Goal: Task Accomplishment & Management: Use online tool/utility

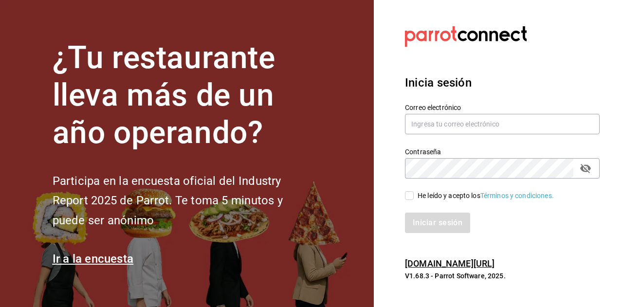
click at [409, 200] on input "He leído y acepto los Términos y condiciones." at bounding box center [409, 195] width 9 height 9
checkbox input "true"
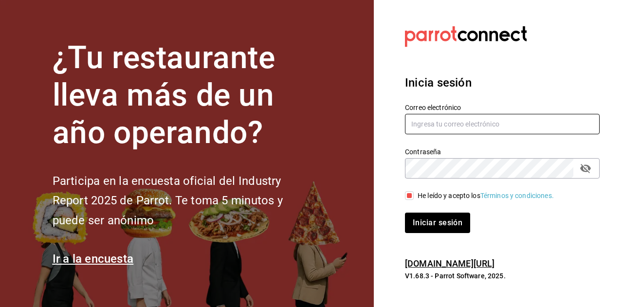
click at [435, 127] on input "text" at bounding box center [502, 124] width 195 height 20
type input "administracion@benditopecado.com.mx"
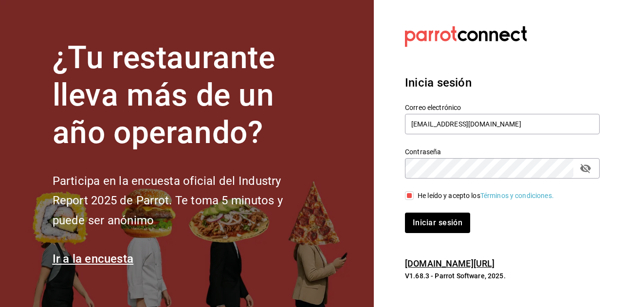
click at [586, 169] on icon "passwordField" at bounding box center [585, 168] width 11 height 9
click at [443, 229] on button "Iniciar sesión" at bounding box center [438, 223] width 66 height 20
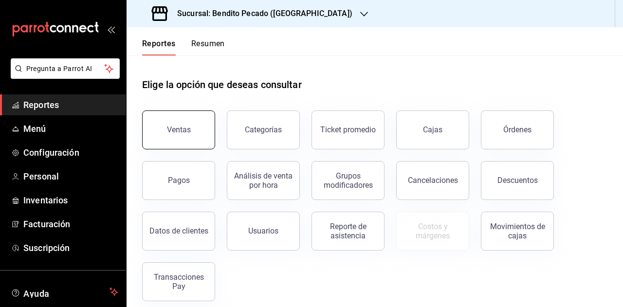
click at [204, 135] on button "Ventas" at bounding box center [178, 130] width 73 height 39
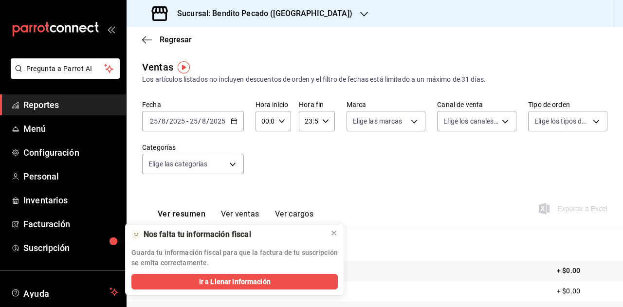
click at [263, 18] on h3 "Sucursal: Bendito Pecado ([GEOGRAPHIC_DATA])" at bounding box center [260, 14] width 183 height 12
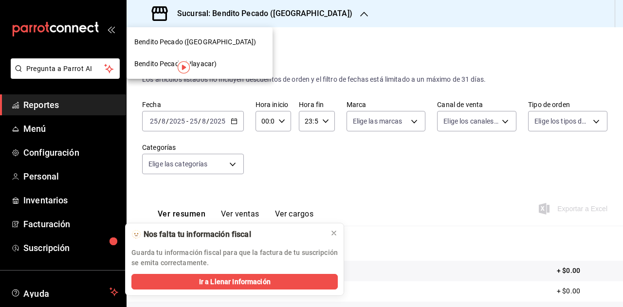
click at [207, 63] on span "Bendito Pecado (Playacar)" at bounding box center [175, 64] width 82 height 10
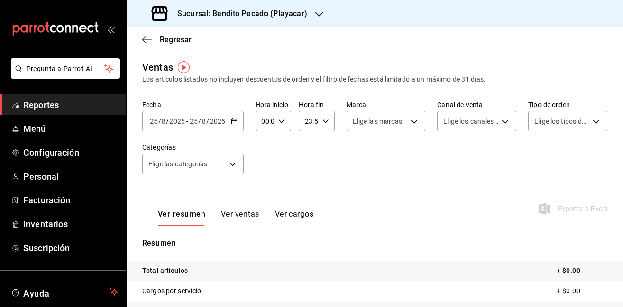
click at [228, 124] on div "[DATE] [DATE] - [DATE] [DATE]" at bounding box center [193, 121] width 102 height 20
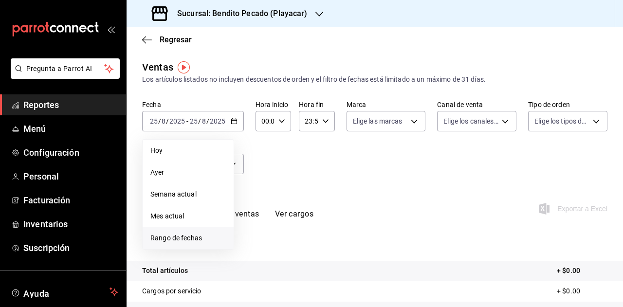
click at [179, 246] on li "Rango de fechas" at bounding box center [188, 238] width 91 height 22
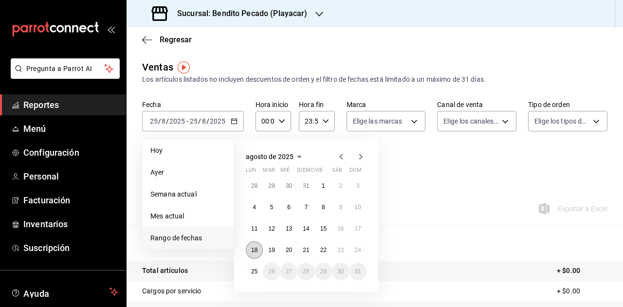
click at [254, 247] on abbr "18" at bounding box center [254, 250] width 6 height 7
click at [362, 248] on button "24" at bounding box center [358, 250] width 17 height 18
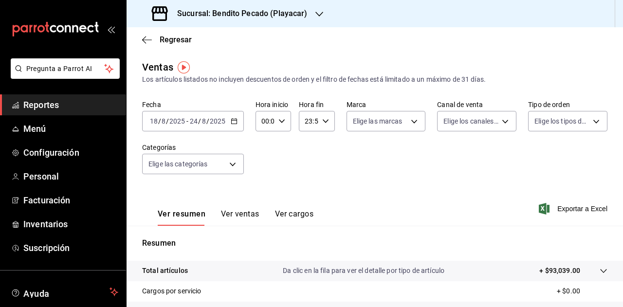
click at [249, 11] on h3 "Sucursal: Bendito Pecado (Playacar)" at bounding box center [238, 14] width 138 height 12
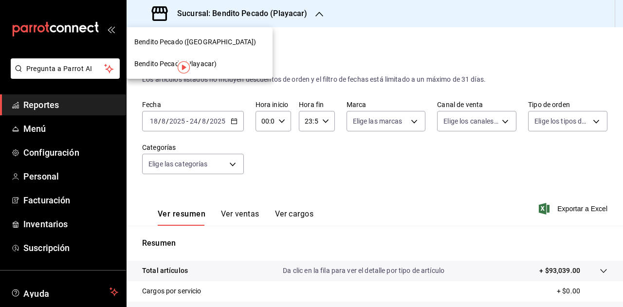
click at [231, 40] on span "Bendito Pecado ([GEOGRAPHIC_DATA])" at bounding box center [195, 42] width 122 height 10
